Goal: Communication & Community: Participate in discussion

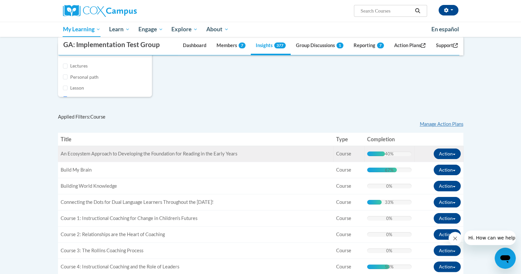
scroll to position [186, 0]
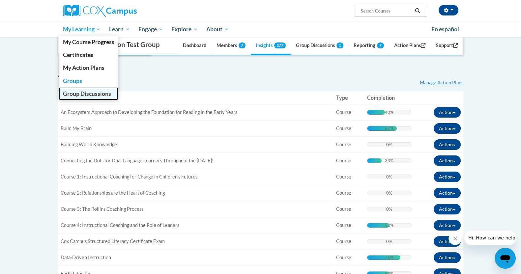
click at [81, 93] on span "Group Discussions" at bounding box center [87, 93] width 48 height 7
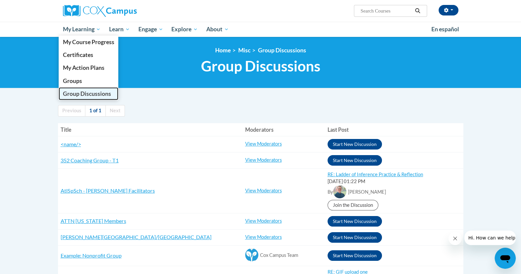
click at [74, 94] on span "Group Discussions" at bounding box center [87, 93] width 48 height 7
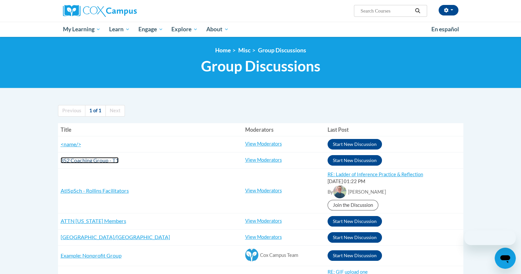
click at [85, 159] on span "352 Coaching Group - T1" at bounding box center [90, 160] width 58 height 6
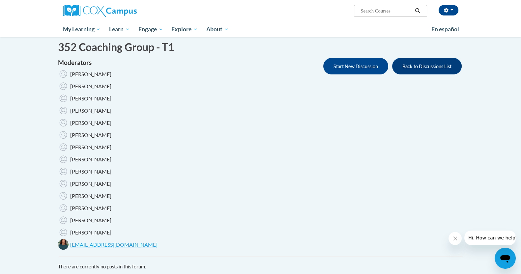
scroll to position [17, 0]
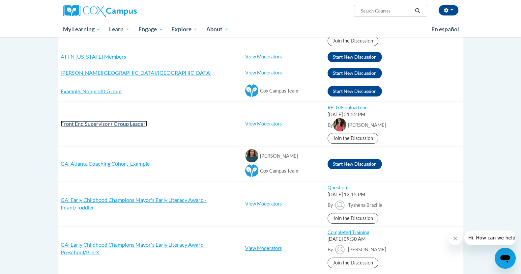
click at [99, 121] on span "Front End Supervisor ( Group Leader)" at bounding box center [104, 124] width 87 height 6
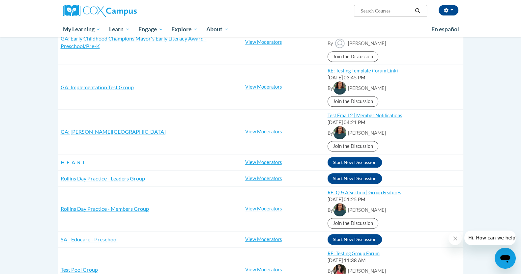
scroll to position [494, 0]
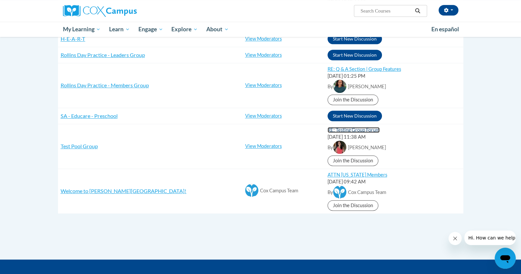
click at [332, 129] on link "RE: Testing Group Forum" at bounding box center [354, 130] width 52 height 6
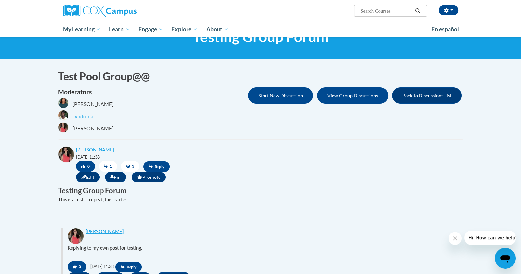
scroll to position [112, 0]
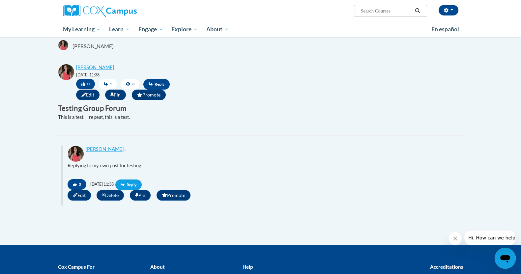
click at [142, 182] on span "Reply" at bounding box center [128, 185] width 26 height 11
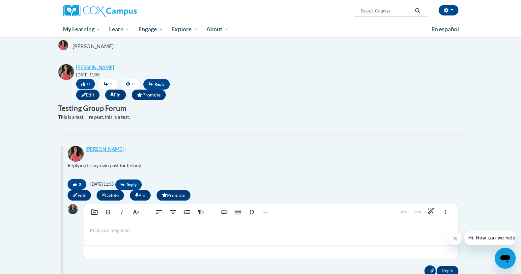
click at [135, 233] on p at bounding box center [271, 230] width 362 height 7
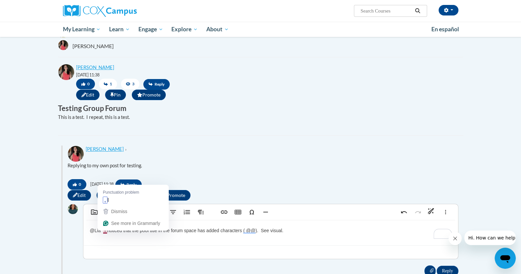
click at [105, 232] on p "@Lia I noticed that the pool title in the forum space has added characters ( @@…" at bounding box center [271, 230] width 362 height 7
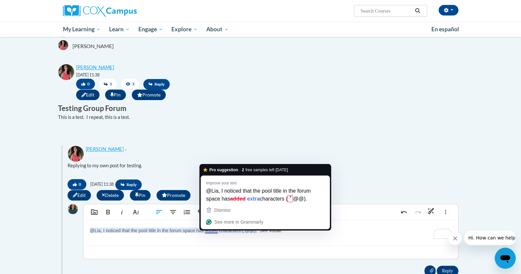
click at [213, 233] on p "@Lia, I noticed that the pool title in the forum space has added characters ( @…" at bounding box center [271, 230] width 362 height 7
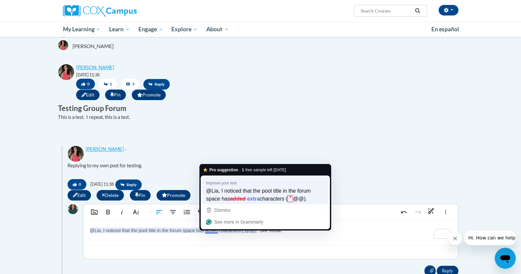
type textarea "<p>@Lia, I noticed that the pool title in the forum space has extra characters …"
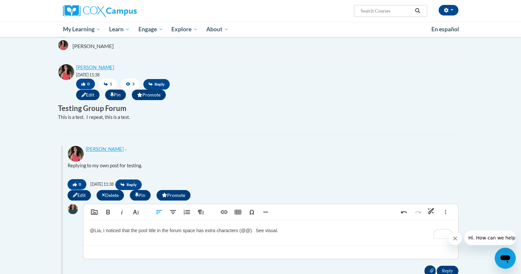
click at [289, 231] on p "@Lia, I noticed that the pool title in the forum space has extra characters (@@…" at bounding box center [271, 230] width 362 height 7
drag, startPoint x: 287, startPoint y: 232, endPoint x: 226, endPoint y: 245, distance: 62.4
click at [226, 245] on div "@Lia, I noticed that the pool title in the forum space has extra characters (@@…" at bounding box center [270, 232] width 375 height 25
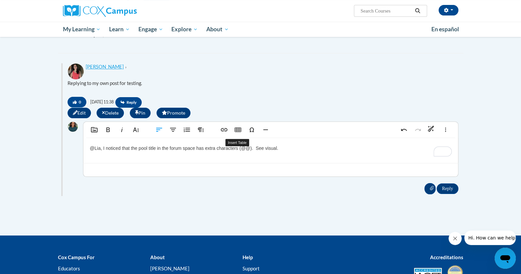
scroll to position [235, 0]
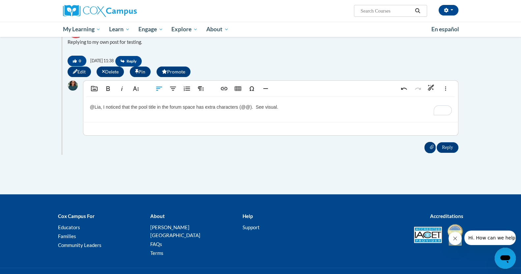
click at [426, 148] on input "Attachment" at bounding box center [429, 147] width 11 height 11
type input "C:\fakepath\Screenshot 2025-10-14 122442.png"
click at [448, 152] on input "Reply" at bounding box center [447, 147] width 21 height 11
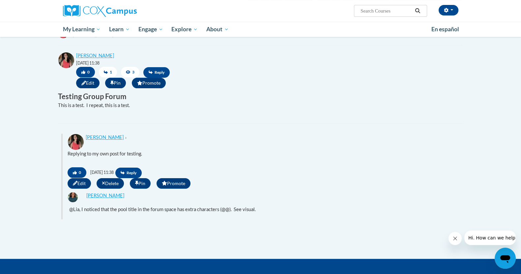
scroll to position [0, 0]
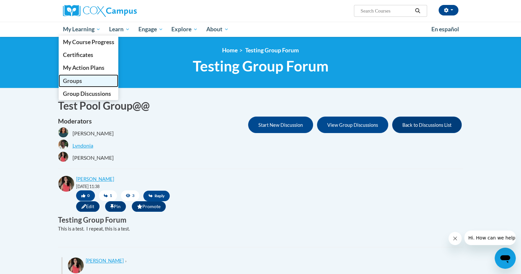
click at [74, 81] on span "Groups" at bounding box center [72, 80] width 19 height 7
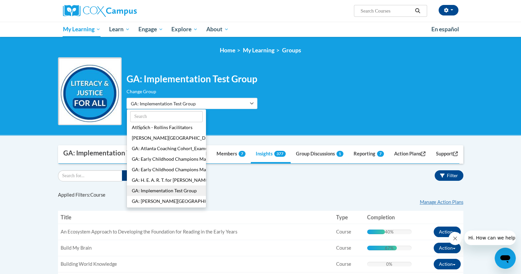
scroll to position [43, 0]
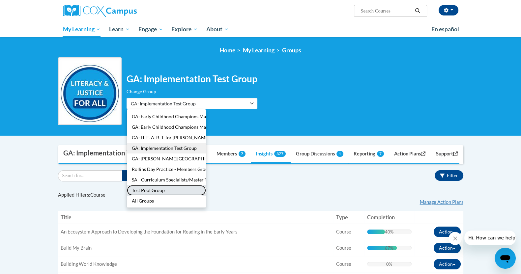
click at [180, 190] on button "Test Pool Group" at bounding box center [166, 190] width 79 height 11
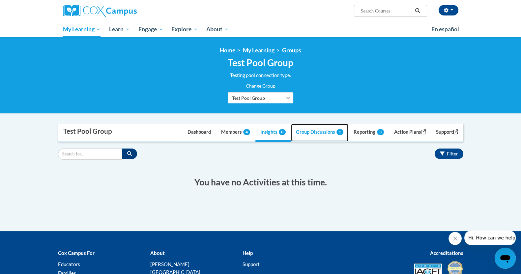
click at [309, 131] on link "Group Discussions 1" at bounding box center [319, 133] width 57 height 18
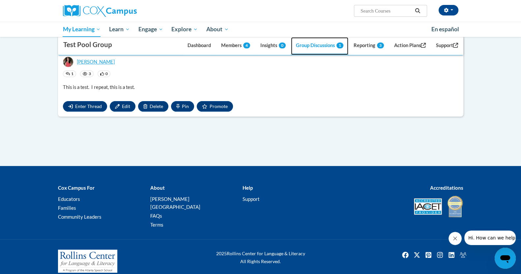
scroll to position [62, 0]
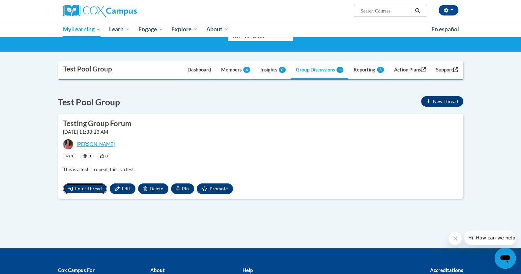
click at [73, 185] on button "Enter Thread" at bounding box center [85, 189] width 44 height 11
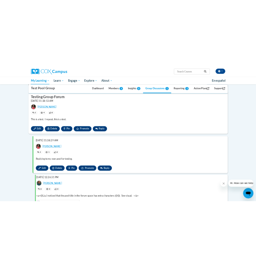
scroll to position [0, 0]
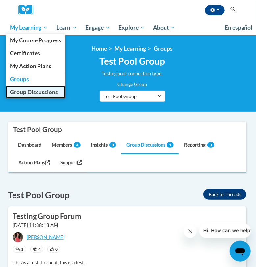
click at [21, 93] on span "Group Discussions" at bounding box center [34, 92] width 48 height 7
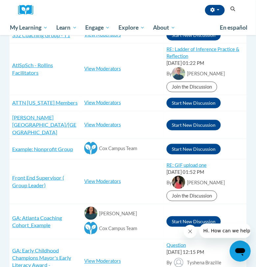
scroll to position [247, 0]
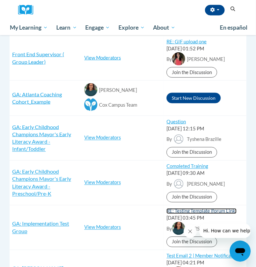
click at [206, 209] on link "RE: Testing Template (forum Link)" at bounding box center [202, 212] width 70 height 6
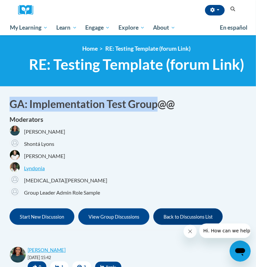
drag, startPoint x: 159, startPoint y: 106, endPoint x: -8, endPoint y: 108, distance: 167.1
click at [0, 108] on html "Shonta Lyons (America/New_York UTC-04:00) My Profile Inbox Group Dashboard Acti…" at bounding box center [128, 133] width 256 height 267
copy h1 "GA: Implementation Test Group"
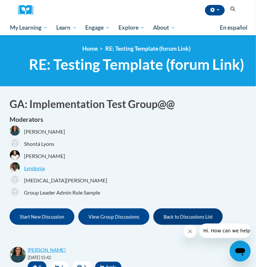
click at [89, 173] on div "Lyndonia" at bounding box center [59, 168] width 98 height 12
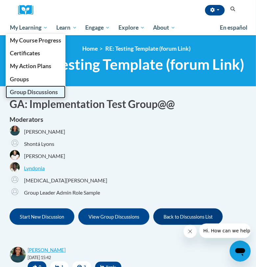
click at [28, 92] on span "Group Discussions" at bounding box center [34, 92] width 48 height 7
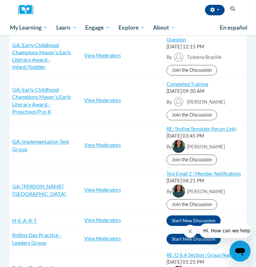
scroll to position [494, 0]
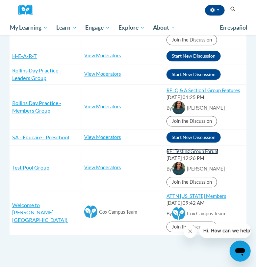
click at [181, 149] on link "RE: Testing Group Forum" at bounding box center [193, 152] width 52 height 6
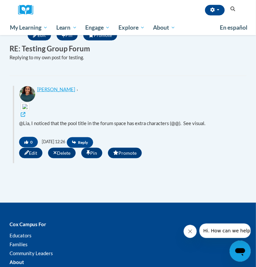
scroll to position [288, 0]
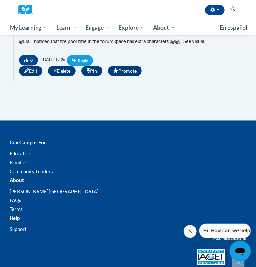
click at [92, 66] on span "Reply" at bounding box center [80, 60] width 26 height 11
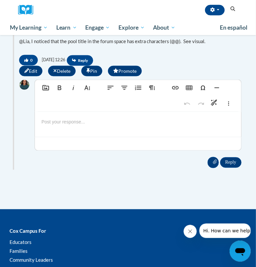
click at [68, 137] on div at bounding box center [138, 124] width 207 height 25
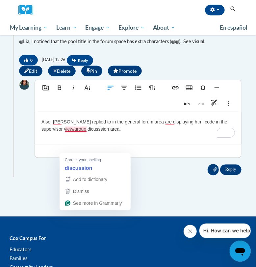
click at [69, 133] on p "Also, post replied to in the general forum area are displaying html code in the…" at bounding box center [138, 126] width 193 height 15
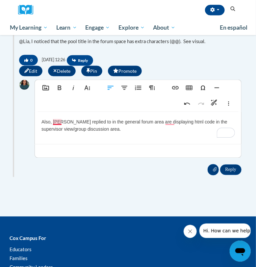
click at [57, 133] on p "Also, post replied to in the general forum area are displaying html code in the…" at bounding box center [138, 126] width 193 height 15
click at [175, 133] on p "Also, posts replied to in the general forum area are displaying html code in th…" at bounding box center [138, 126] width 193 height 15
type textarea "<p>Also, posts replied to in the general forum area are displaying HTML code in…"
click at [214, 175] on input "Attachment" at bounding box center [213, 169] width 11 height 11
type input "C:\fakepath\Screenshot 2025-10-14 122708.png"
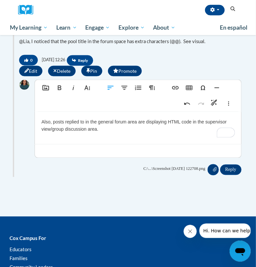
drag, startPoint x: 101, startPoint y: 151, endPoint x: 37, endPoint y: 143, distance: 64.1
click at [37, 143] on div "Also, posts replied to in the general forum area are displaying HTML code in th…" at bounding box center [138, 128] width 207 height 33
copy p "Also, posts replied to in the general forum area are displaying HTML code in th…"
type textarea "<p>Also, replies posted in the general forum are displaying HTML code in the su…"
click at [228, 175] on input "Reply" at bounding box center [230, 170] width 21 height 11
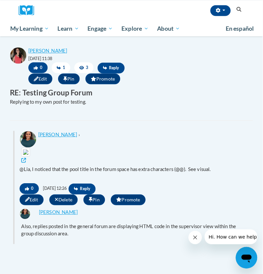
scroll to position [247, 0]
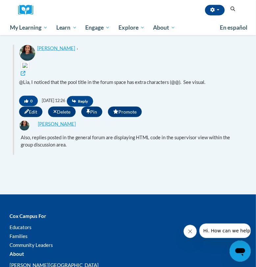
click at [26, 117] on span "Edit" at bounding box center [30, 112] width 23 height 11
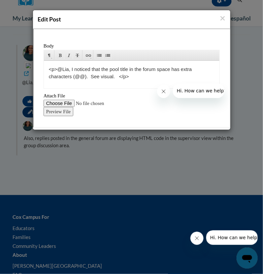
scroll to position [60, 0]
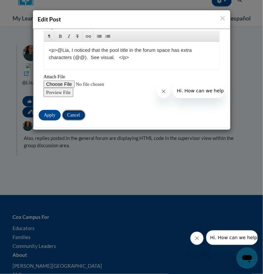
click at [69, 116] on input "Cancel" at bounding box center [72, 114] width 23 height 11
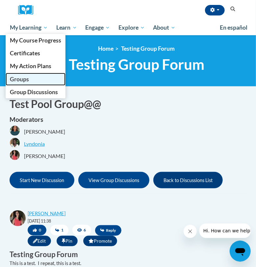
click at [25, 78] on span "Groups" at bounding box center [19, 79] width 19 height 7
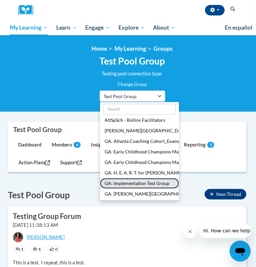
click at [122, 182] on button "GA: Implementation Test Group" at bounding box center [139, 183] width 79 height 11
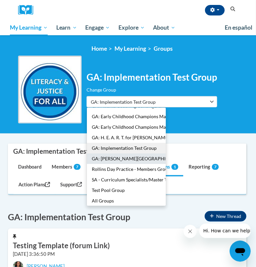
scroll to position [43, 0]
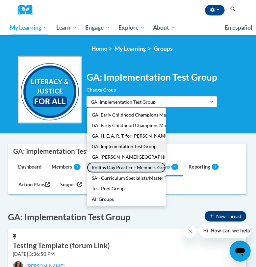
click at [119, 169] on button "Rollins Day Practice - Members Group" at bounding box center [126, 167] width 79 height 11
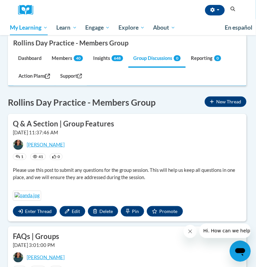
scroll to position [41, 0]
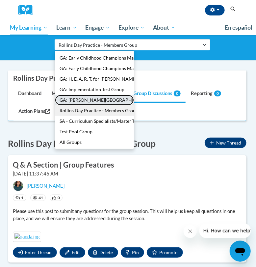
click at [104, 96] on button "GA: [PERSON_NAME][GEOGRAPHIC_DATA]" at bounding box center [94, 100] width 79 height 11
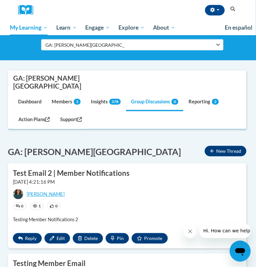
scroll to position [0, 0]
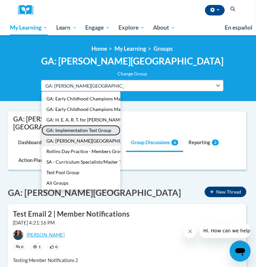
click at [121, 130] on button "GA: Implementation Test Group" at bounding box center [81, 130] width 79 height 11
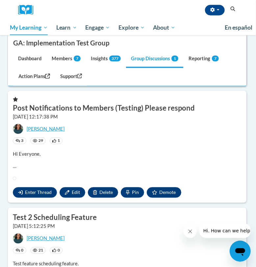
scroll to position [164, 0]
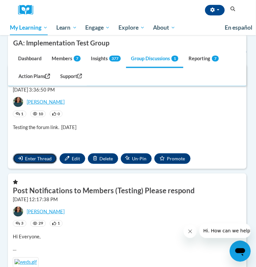
click at [43, 154] on button "Enter Thread" at bounding box center [35, 159] width 44 height 11
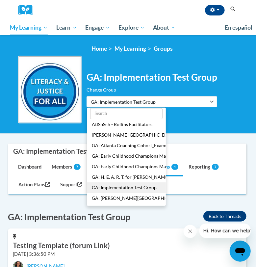
scroll to position [0, 0]
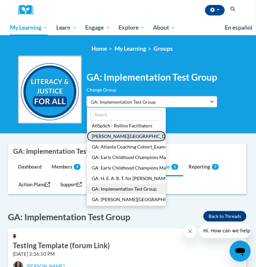
click at [115, 132] on button "[PERSON_NAME][GEOGRAPHIC_DATA]/[GEOGRAPHIC_DATA]" at bounding box center [126, 136] width 79 height 11
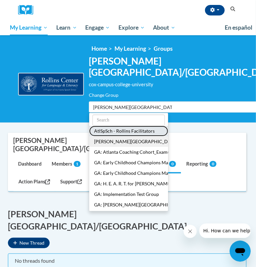
click at [130, 126] on button "AtlSpSch - Rollins Facilitators" at bounding box center [128, 131] width 79 height 11
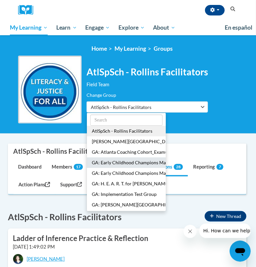
scroll to position [41, 0]
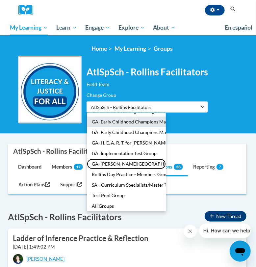
click at [153, 160] on button "GA: [PERSON_NAME][GEOGRAPHIC_DATA]" at bounding box center [126, 164] width 79 height 11
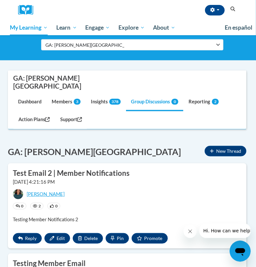
scroll to position [0, 0]
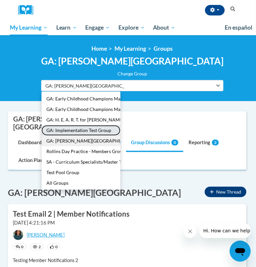
click at [119, 126] on button "GA: Implementation Test Group" at bounding box center [81, 130] width 79 height 11
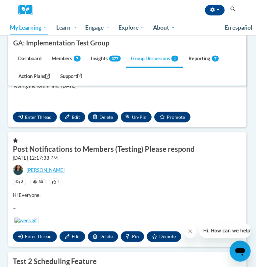
scroll to position [288, 0]
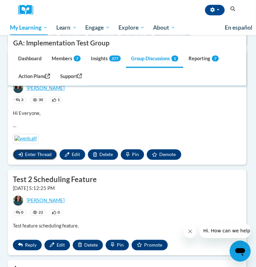
click at [38, 158] on span "Enter Thread" at bounding box center [38, 155] width 27 height 6
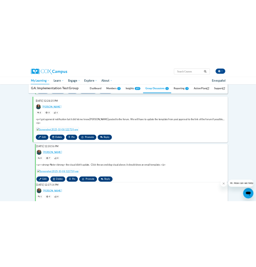
scroll to position [567, 0]
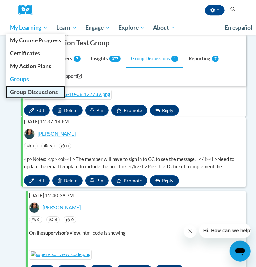
click at [24, 96] on link "Group Discussions" at bounding box center [36, 92] width 60 height 13
